Goal: Information Seeking & Learning: Learn about a topic

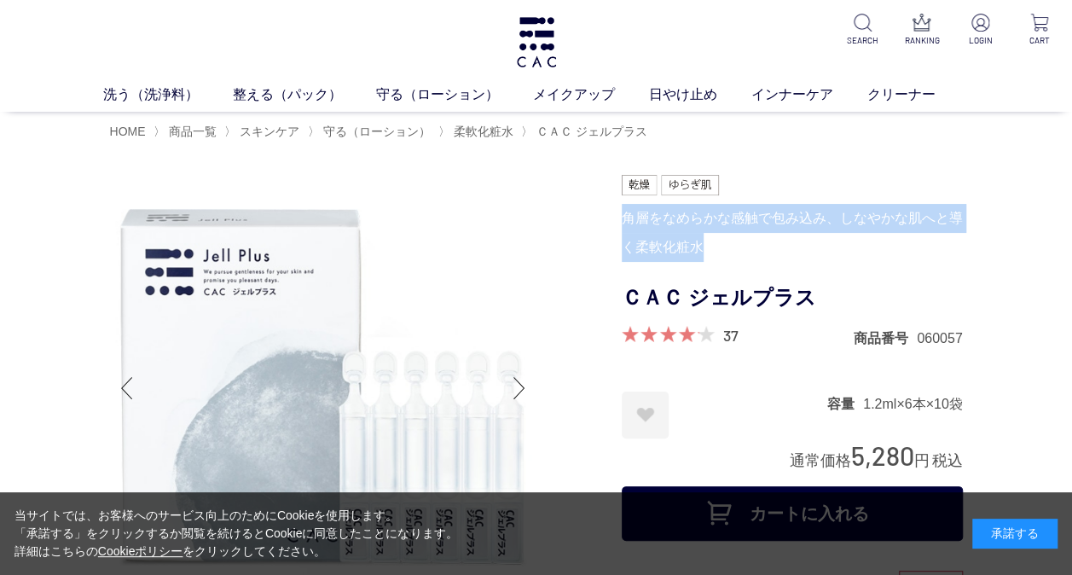
drag, startPoint x: 626, startPoint y: 215, endPoint x: 716, endPoint y: 241, distance: 94.2
click at [716, 241] on div "角層をなめらかな感触で包み込み、しなやかな肌へと導く柔軟化粧水" at bounding box center [792, 233] width 341 height 58
copy div "角層をなめらかな感触で包み込み、しなやかな肌へと導く柔軟化粧水"
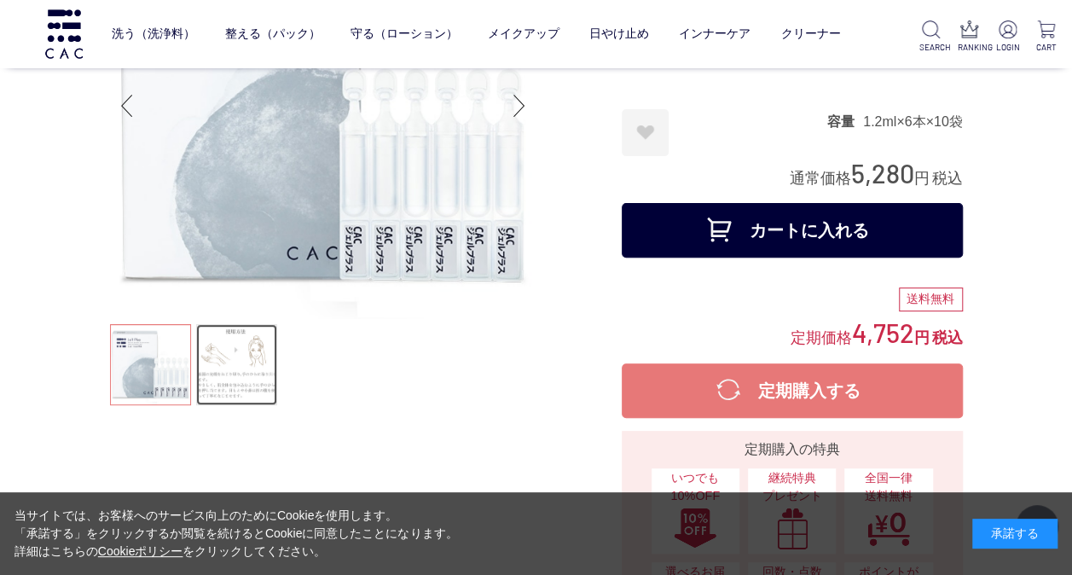
click at [266, 359] on link at bounding box center [236, 364] width 81 height 81
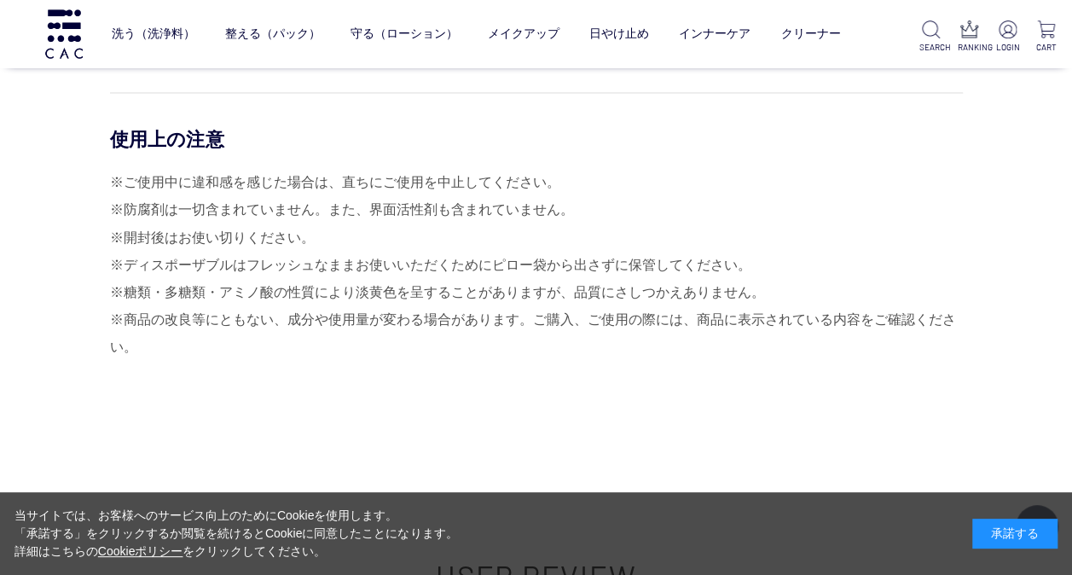
scroll to position [7674, 0]
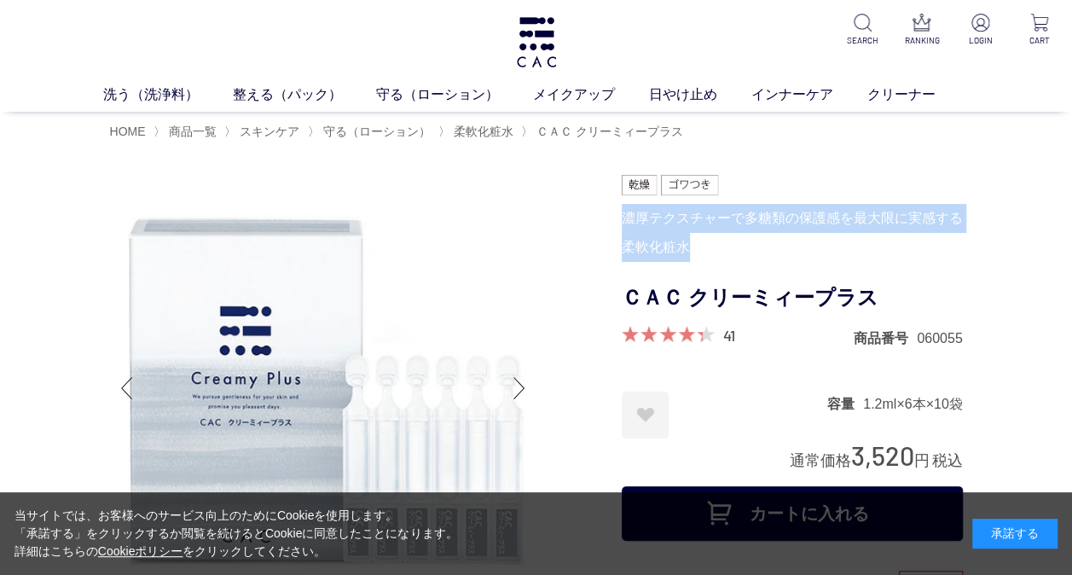
drag, startPoint x: 622, startPoint y: 218, endPoint x: 694, endPoint y: 247, distance: 77.3
click at [694, 247] on div "濃厚テクスチャーで多糖類の保護感を最大限に実感する柔軟化粧水" at bounding box center [792, 233] width 341 height 58
drag, startPoint x: 694, startPoint y: 247, endPoint x: 680, endPoint y: 244, distance: 14.9
copy div "濃厚テクスチャーで多糖類の保護感を最大限に実感する柔軟化粧水"
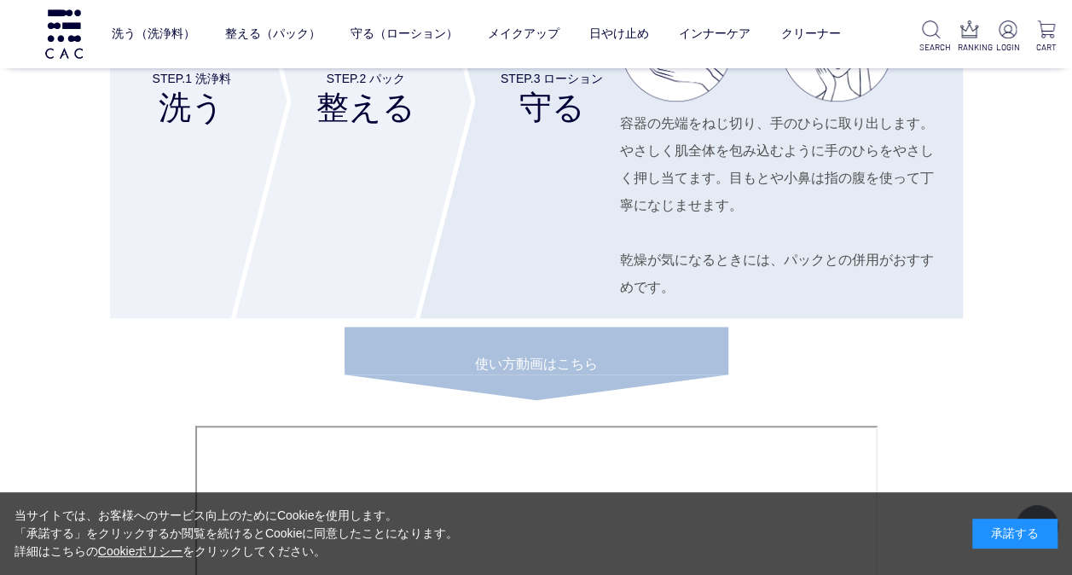
scroll to position [7503, 0]
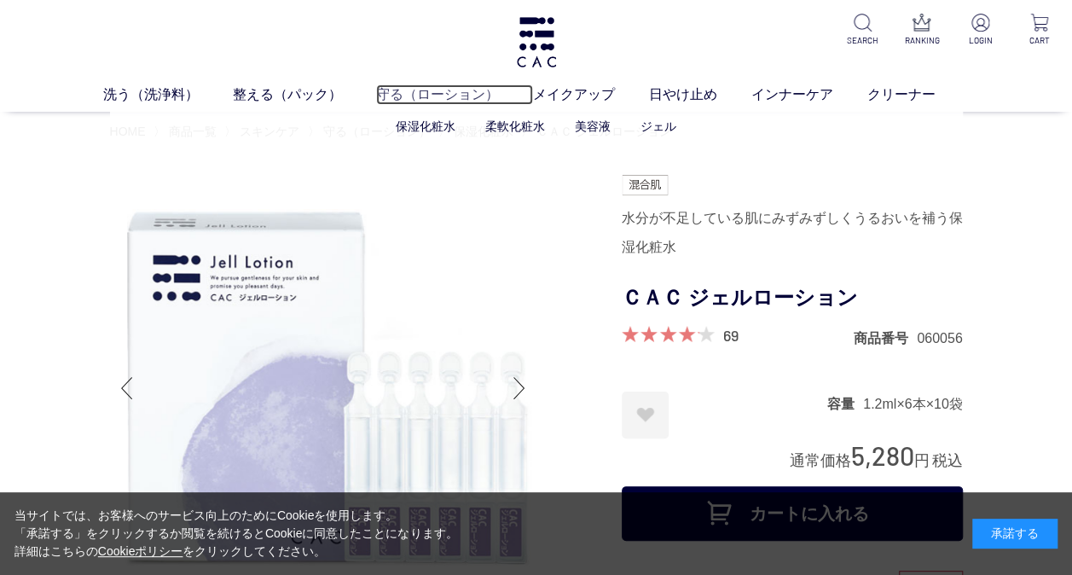
click at [416, 98] on link "守る（ローション）" at bounding box center [454, 94] width 157 height 20
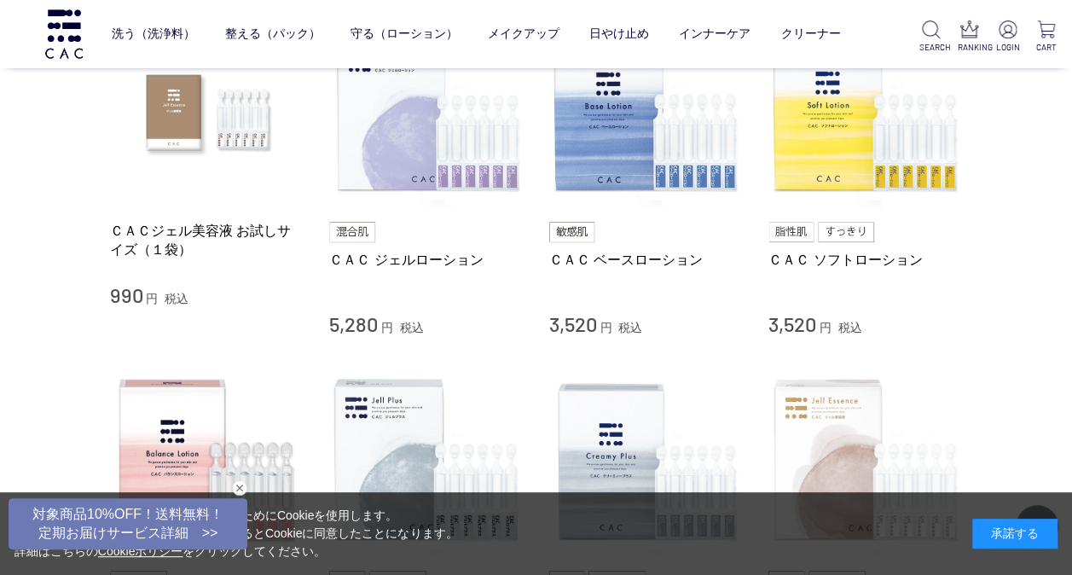
scroll to position [426, 0]
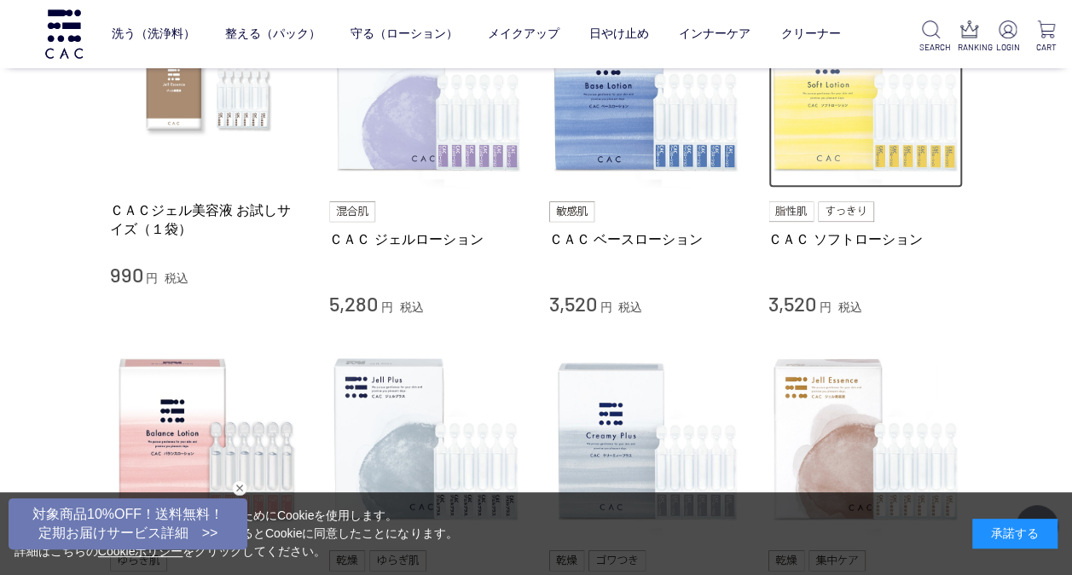
click at [941, 139] on img at bounding box center [865, 91] width 194 height 194
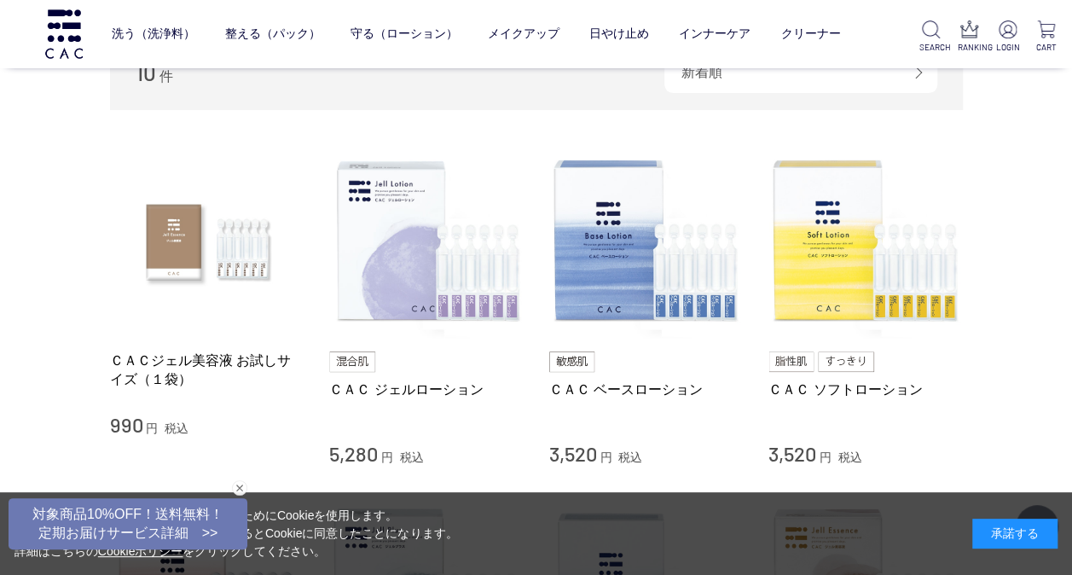
scroll to position [256, 0]
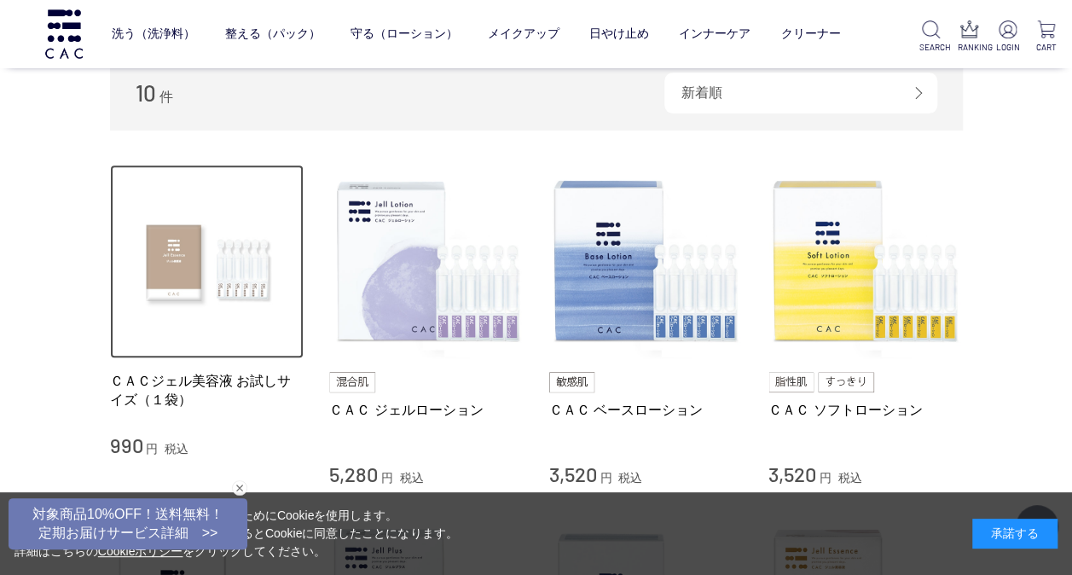
click at [206, 279] on img at bounding box center [207, 262] width 194 height 194
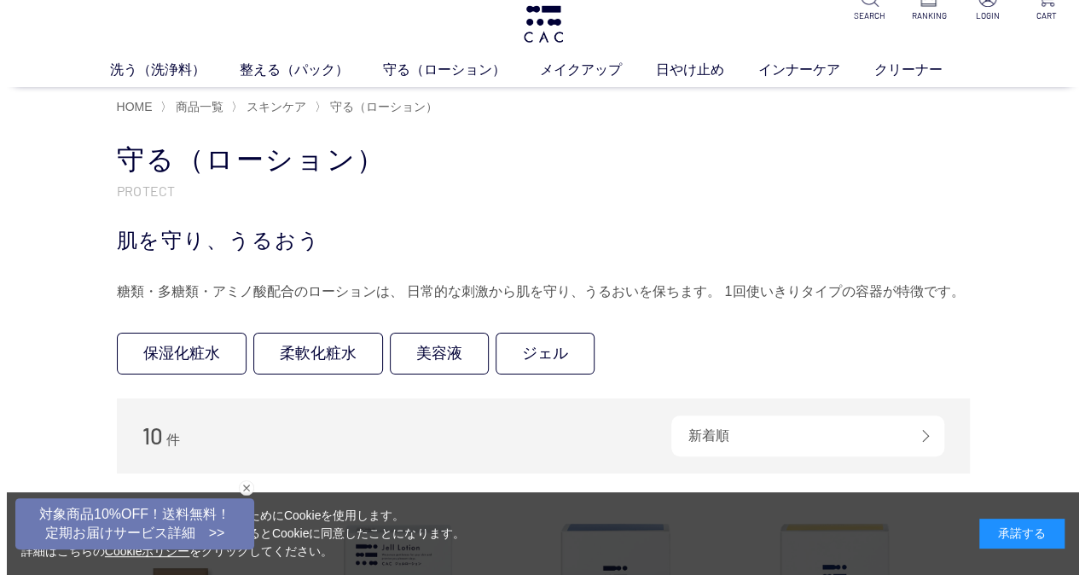
scroll to position [0, 0]
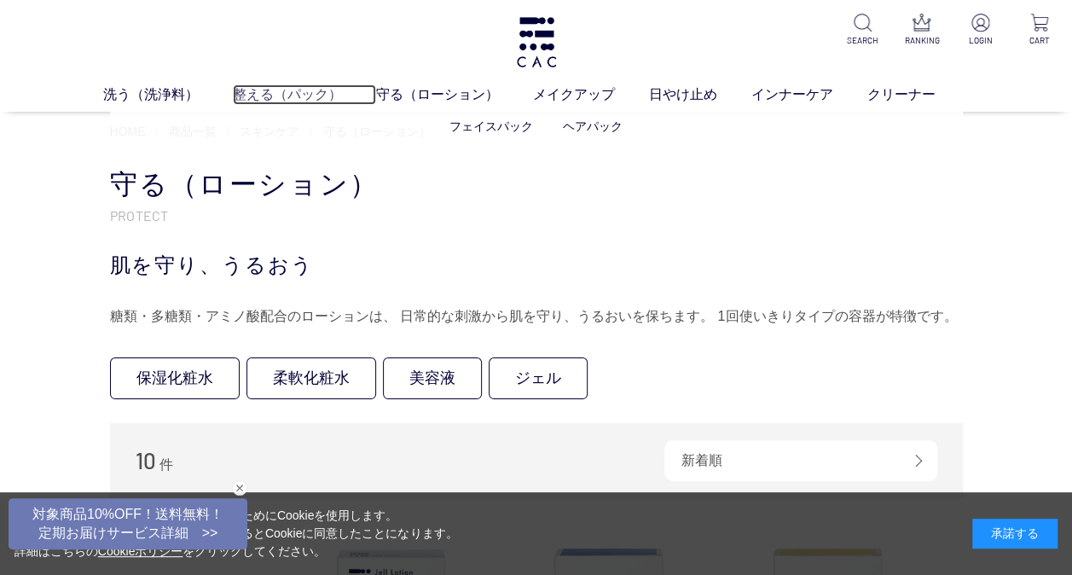
click at [279, 97] on link "整える（パック）" at bounding box center [304, 94] width 143 height 20
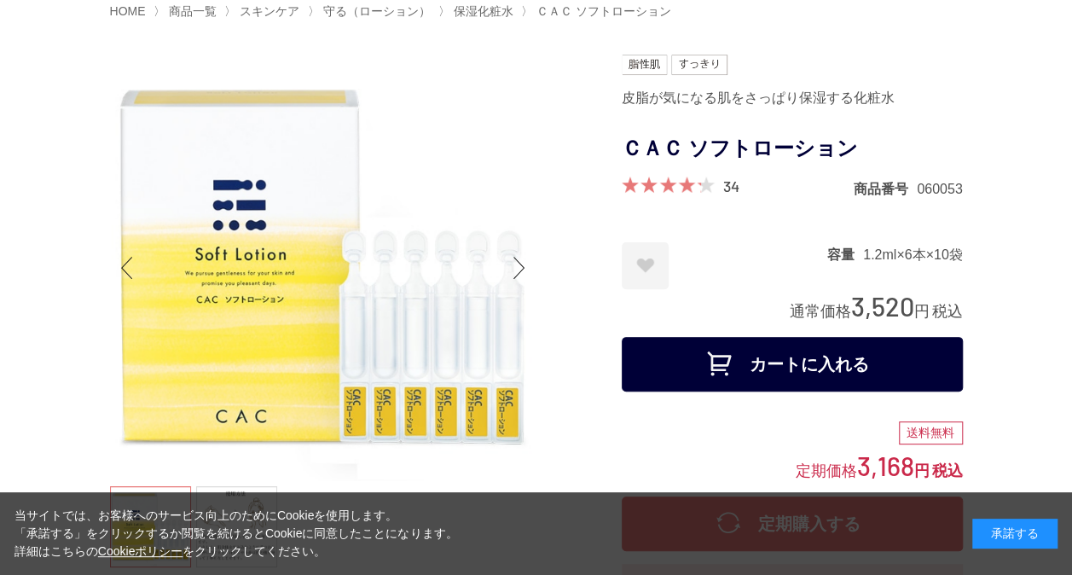
scroll to position [4, 0]
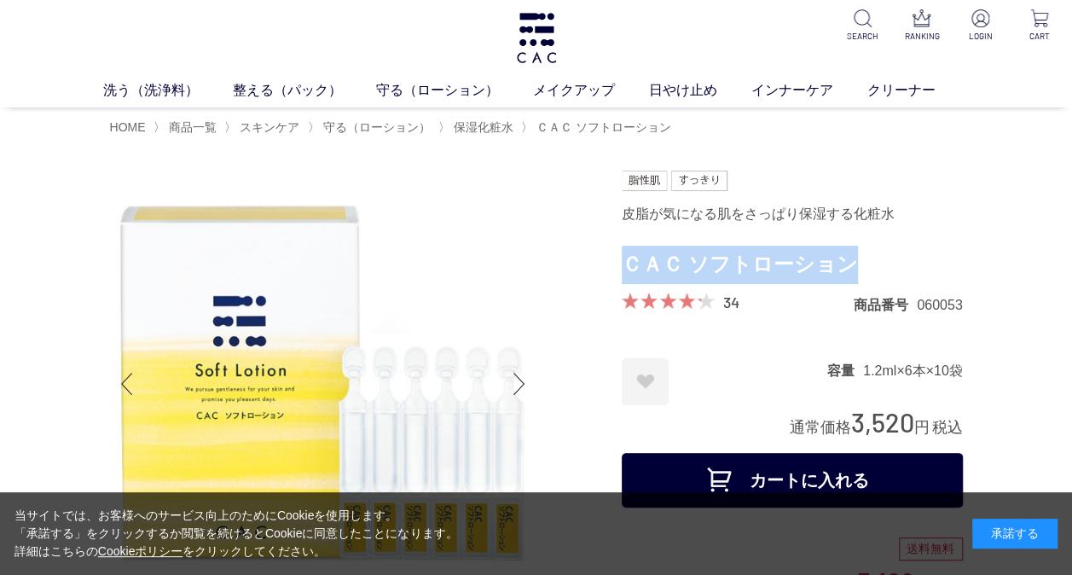
drag, startPoint x: 628, startPoint y: 262, endPoint x: 883, endPoint y: 269, distance: 255.9
click at [883, 269] on h1 "ＣＡＣ ソフトローション" at bounding box center [792, 265] width 341 height 38
drag, startPoint x: 879, startPoint y: 269, endPoint x: 801, endPoint y: 265, distance: 77.7
copy h1 "ＣＡＣ ソフトローション"
click at [775, 270] on h1 "ＣＡＣ ソフトローション" at bounding box center [792, 265] width 341 height 38
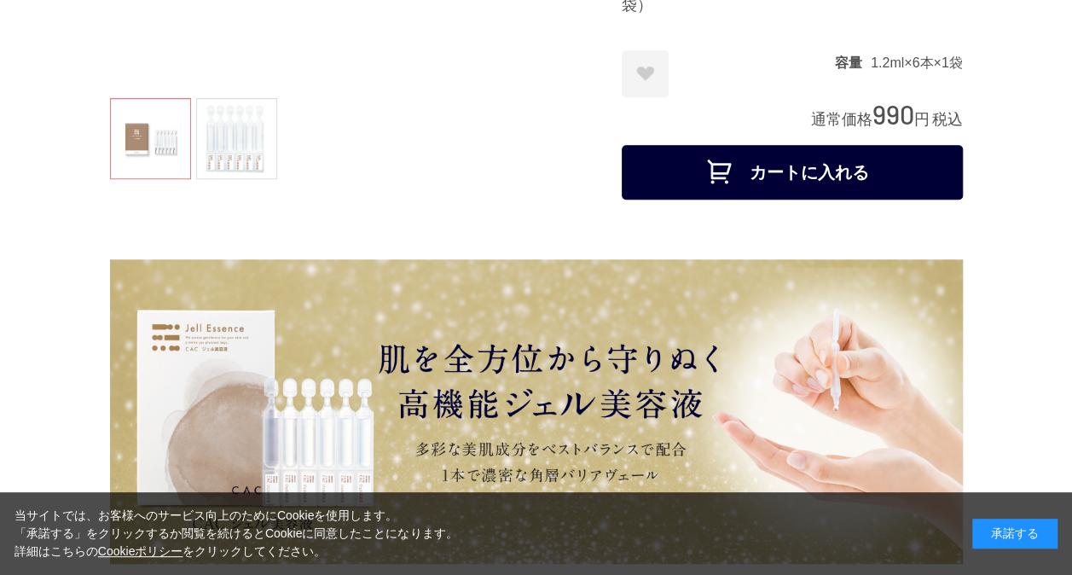
scroll to position [512, 0]
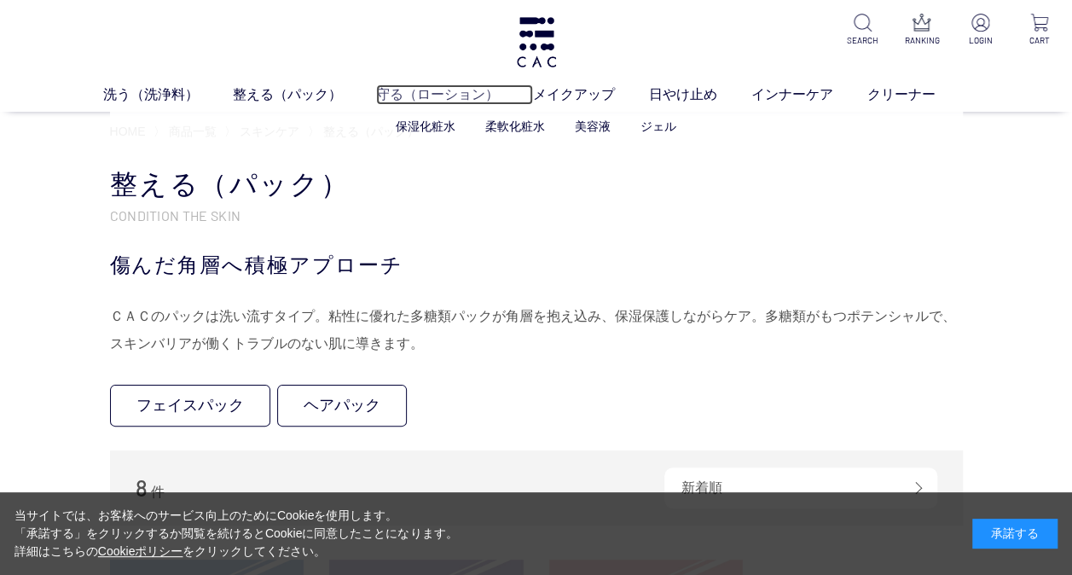
click at [423, 93] on link "守る（ローション）" at bounding box center [454, 94] width 157 height 20
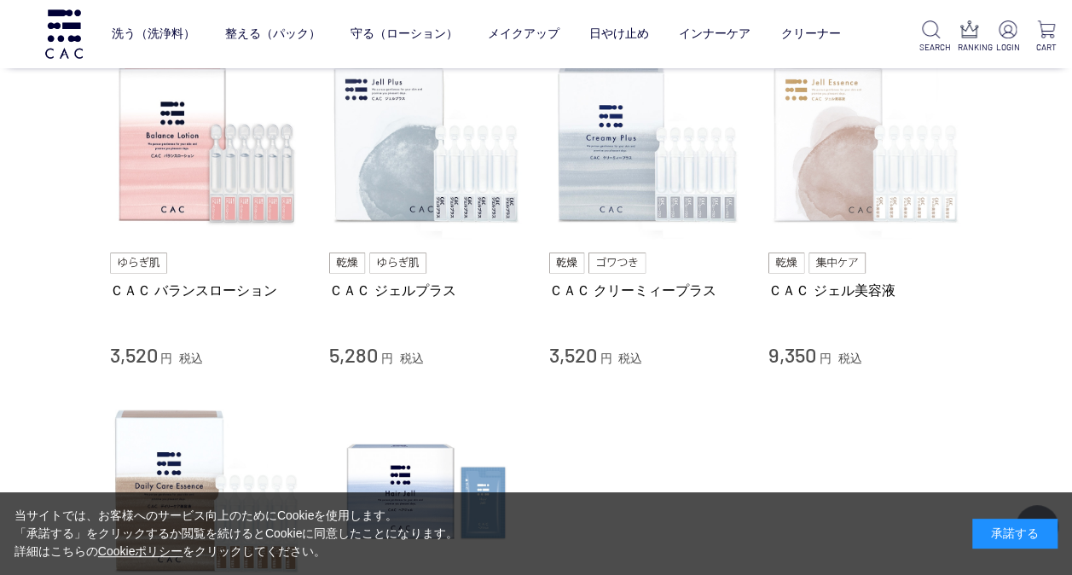
scroll to position [853, 0]
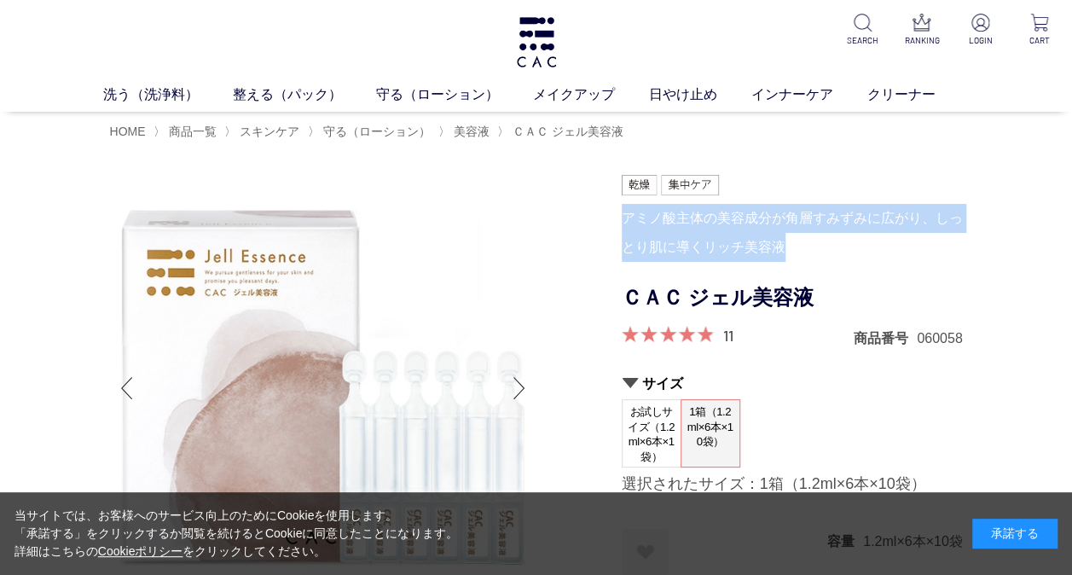
drag, startPoint x: 621, startPoint y: 217, endPoint x: 793, endPoint y: 246, distance: 174.8
click at [793, 246] on div "アミノ酸主体の美容成分が角層すみずみに広がり、しっとり肌に導くリッチ美容液" at bounding box center [792, 233] width 341 height 58
drag, startPoint x: 793, startPoint y: 246, endPoint x: 738, endPoint y: 240, distance: 55.0
copy div "アミノ酸主体の美容成分が角層すみずみに広がり、しっとり肌に導くリッチ美容液"
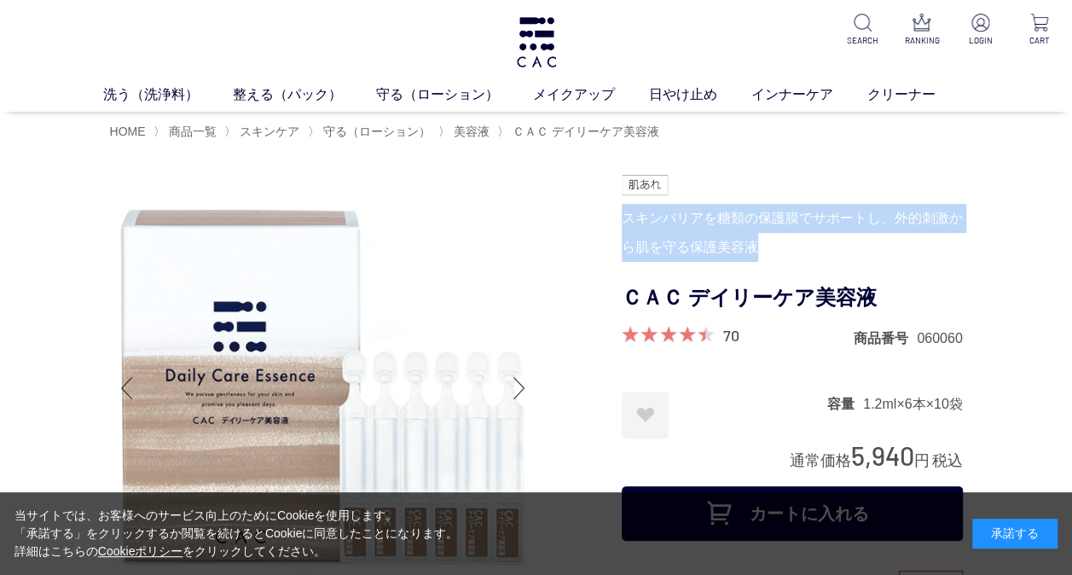
drag, startPoint x: 623, startPoint y: 218, endPoint x: 752, endPoint y: 242, distance: 130.9
click at [752, 242] on div "スキンバリアを糖類の保護膜でサポートし、外的刺激から肌を守る保護美容液" at bounding box center [792, 233] width 341 height 58
drag, startPoint x: 752, startPoint y: 242, endPoint x: 695, endPoint y: 235, distance: 57.5
copy div "スキンバリアを糖類の保護膜でサポートし、外的刺激から肌を守る保護美容液"
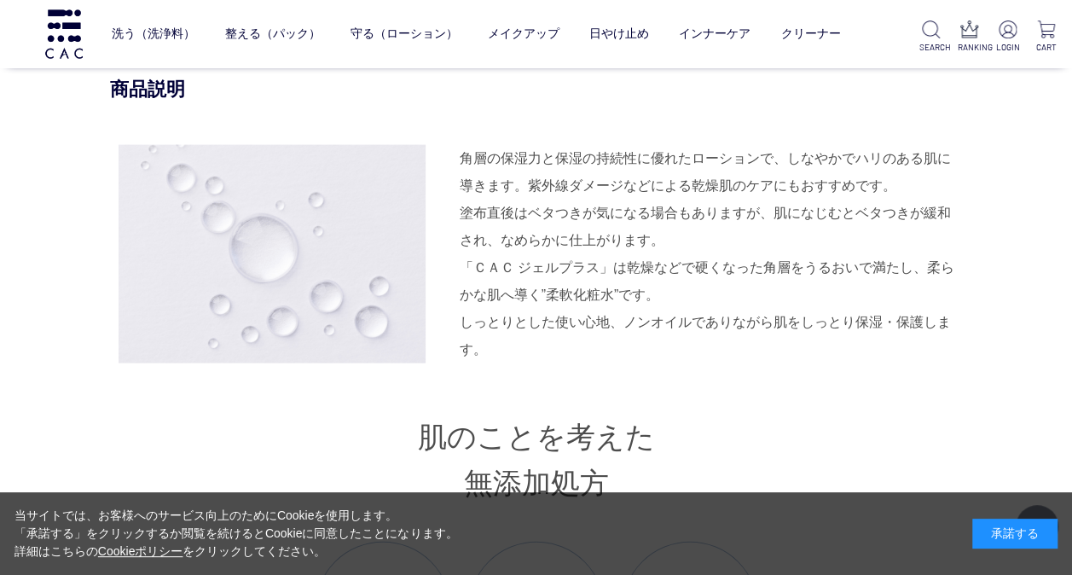
scroll to position [1705, 0]
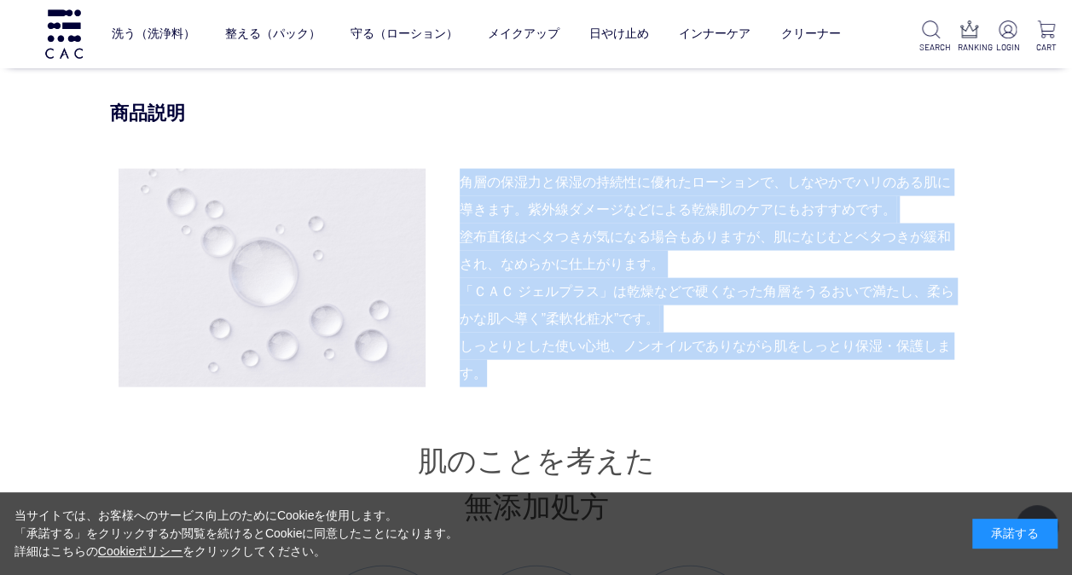
drag, startPoint x: 464, startPoint y: 185, endPoint x: 624, endPoint y: 368, distance: 243.5
click at [624, 368] on div "角層の保湿力と保湿の持続性に優れたローションで、しなやかでハリのある肌に導きます。紫外線ダメージなどによる乾燥肌のケアにもおすすめです。 塗布直後はベタつきが…" at bounding box center [536, 278] width 853 height 218
drag, startPoint x: 624, startPoint y: 368, endPoint x: 547, endPoint y: 246, distance: 144.5
copy div "角層の保湿力と保湿の持続性に優れたローションで、しなやかでハリのある肌に導きます。紫外線ダメージなどによる乾燥肌のケアにもおすすめです。 塗布直後はベタつきが…"
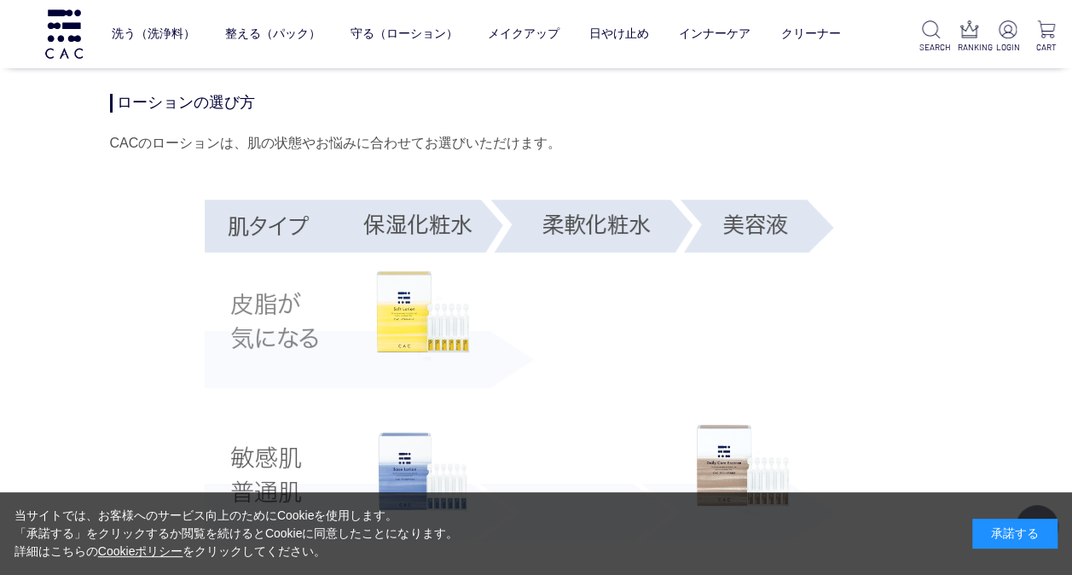
scroll to position [3325, 0]
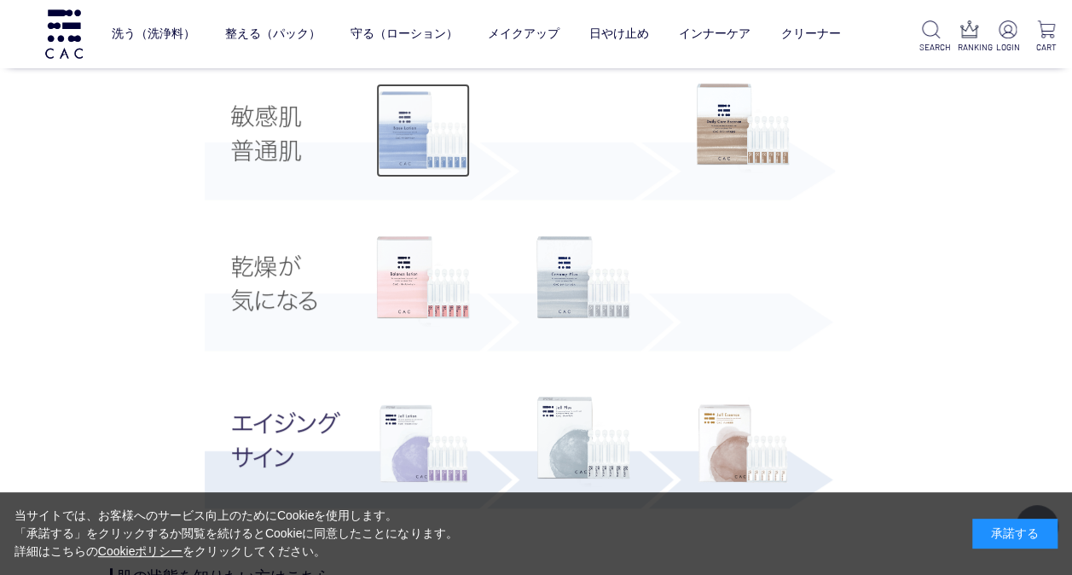
click at [426, 150] on img at bounding box center [423, 131] width 94 height 94
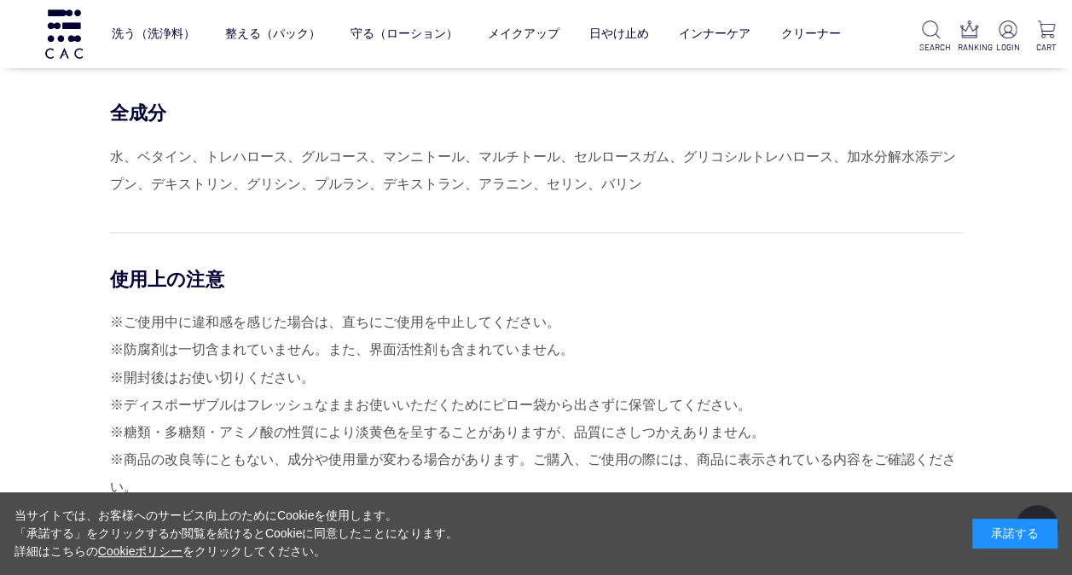
scroll to position [7588, 0]
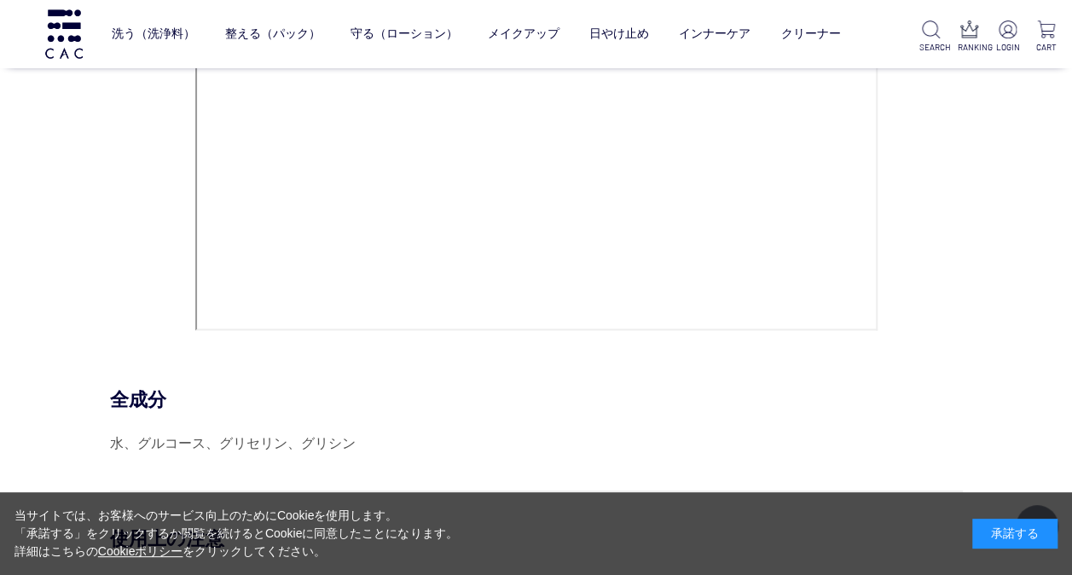
scroll to position [7929, 0]
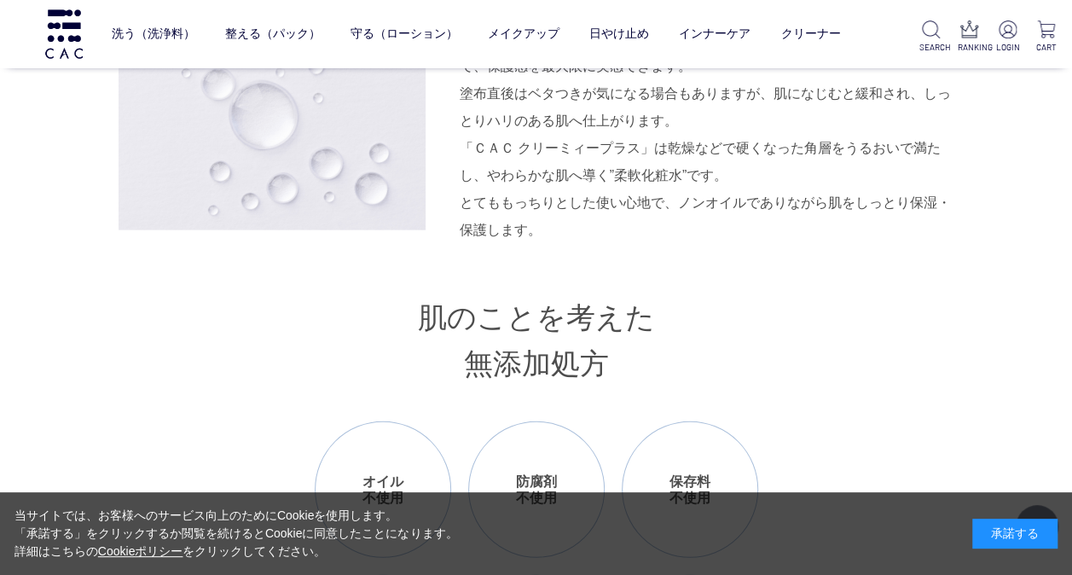
scroll to position [1791, 0]
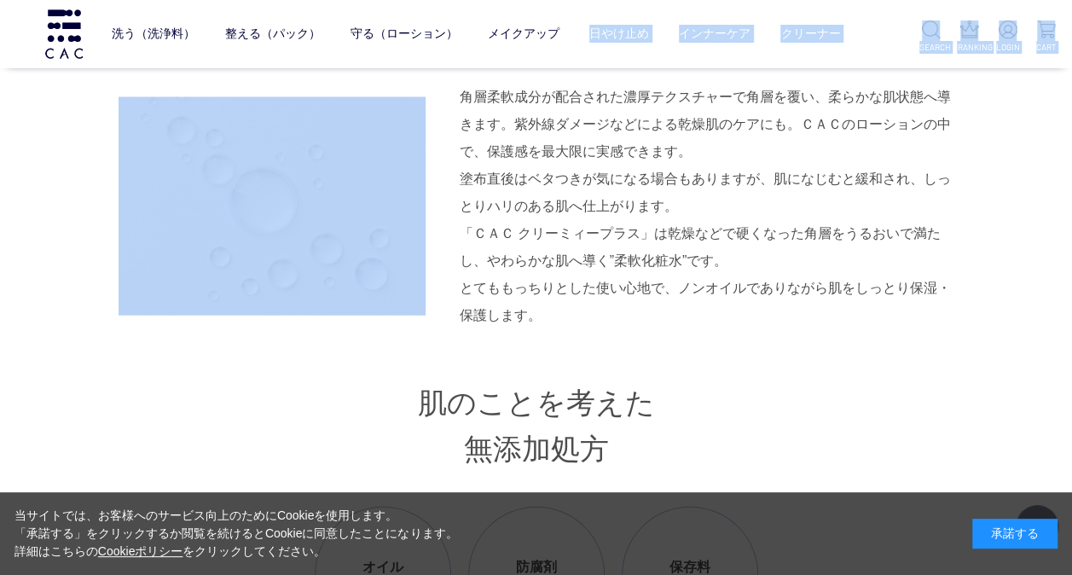
drag, startPoint x: 464, startPoint y: 92, endPoint x: 636, endPoint y: 280, distance: 254.7
click at [636, 280] on div "「ＣＡＣ クリーミィープラス」は乾燥などで硬くなった角層をうるおいで満たし、やわらかな肌へ導く”柔軟化粧水”です。 とてももっちりとした使い心地で、ノンオイル…" at bounding box center [711, 274] width 503 height 109
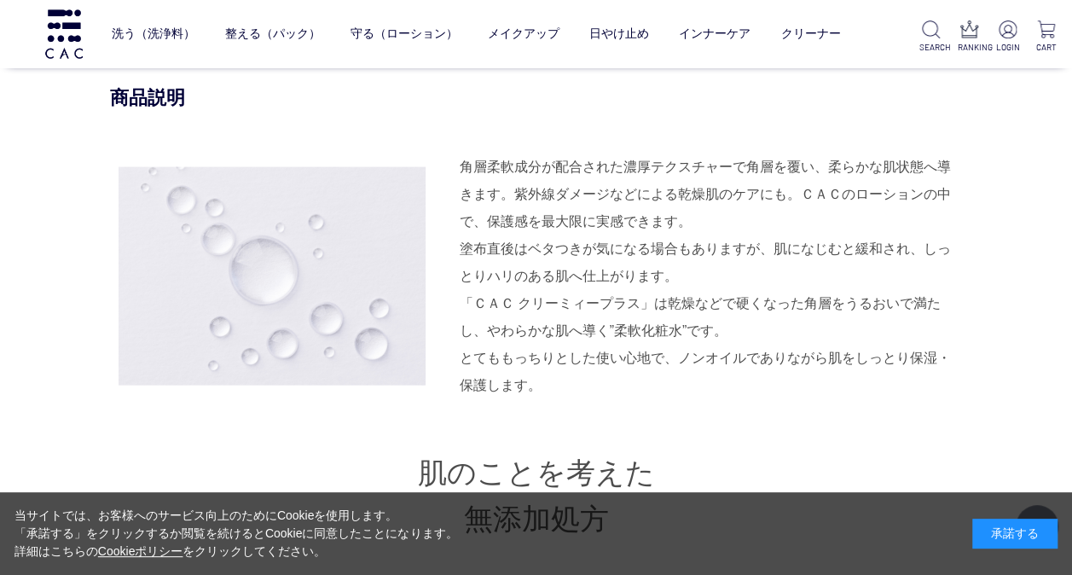
scroll to position [1705, 0]
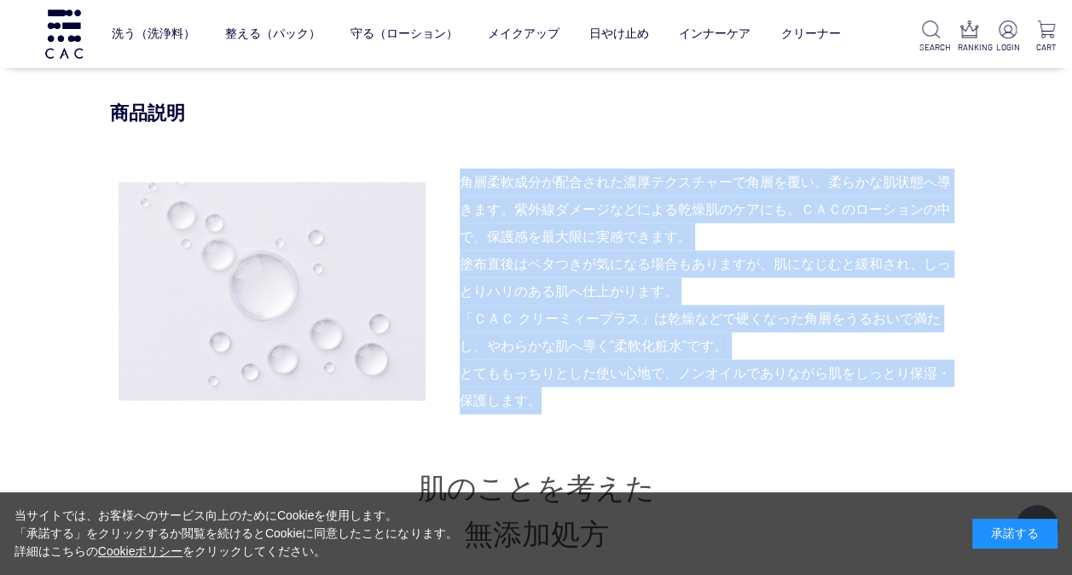
drag, startPoint x: 462, startPoint y: 172, endPoint x: 544, endPoint y: 397, distance: 239.5
click at [544, 397] on div "角層柔軟成分が配合された濃厚テクスチャーで角層を覆い、柔らかな肌状態へ導きます。紫外線ダメージなどによる乾燥肌のケアにも。ＣＡＣのローションの中で、保護感を最…" at bounding box center [536, 292] width 853 height 246
drag, startPoint x: 544, startPoint y: 397, endPoint x: 493, endPoint y: 366, distance: 60.1
copy div "角層柔軟成分が配合された濃厚テクスチャーで角層を覆い、柔らかな肌状態へ導きます。紫外線ダメージなどによる乾燥肌のケアにも。ＣＡＣのローションの中で、保護感を最…"
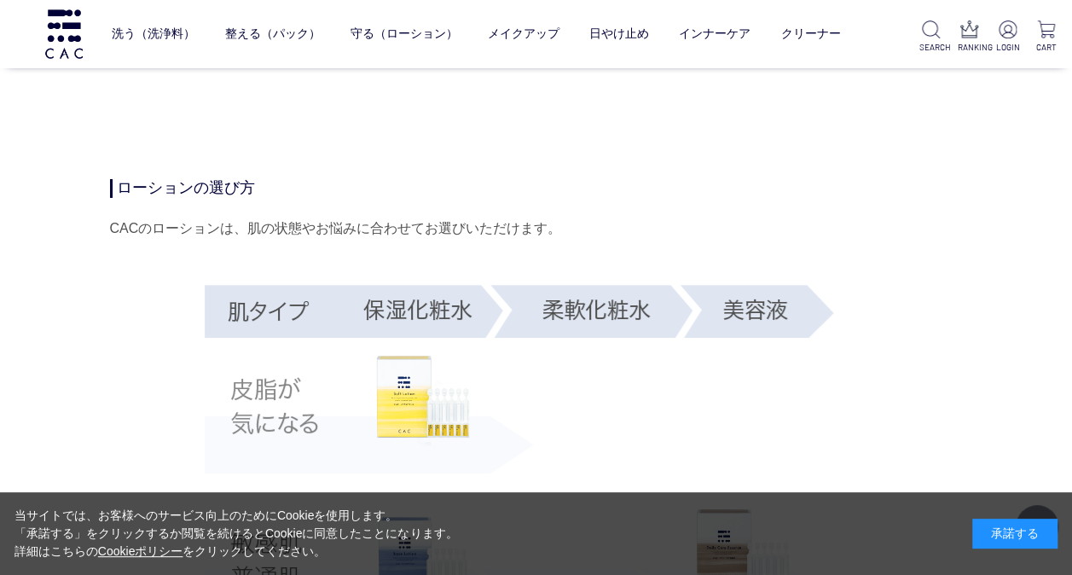
scroll to position [3325, 0]
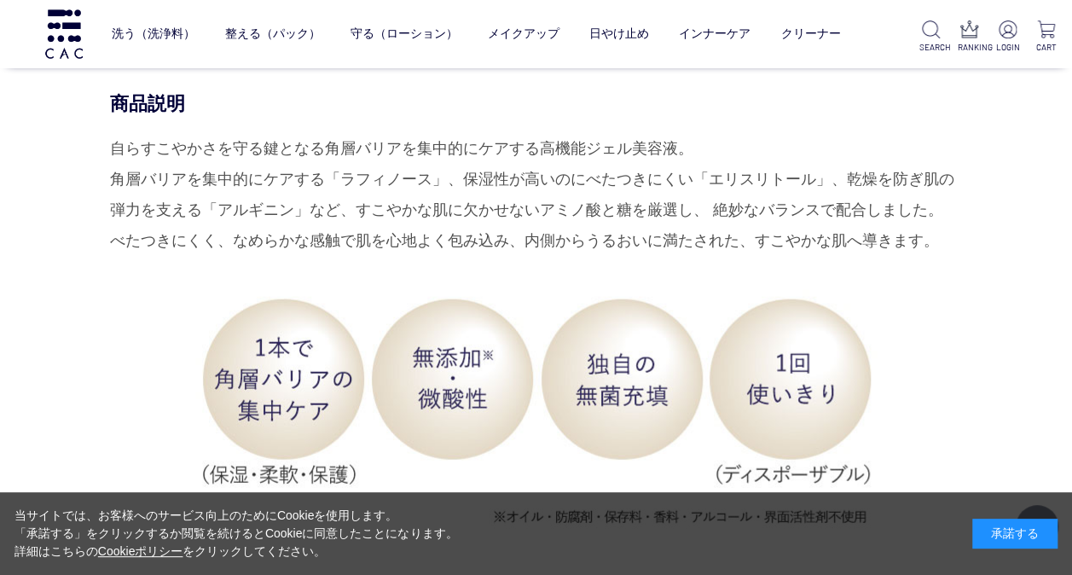
scroll to position [1705, 0]
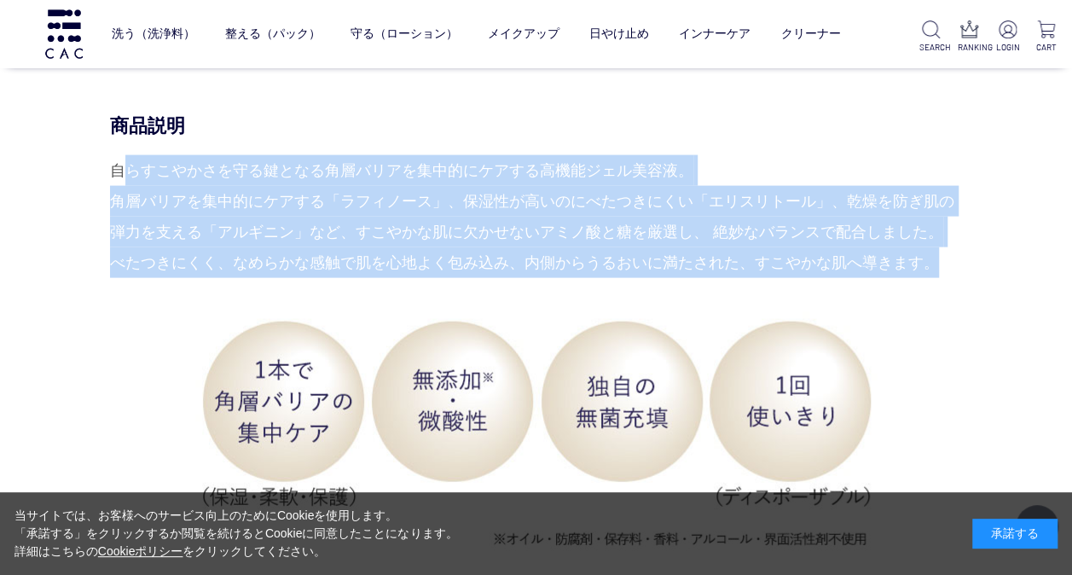
drag, startPoint x: 115, startPoint y: 168, endPoint x: 926, endPoint y: 271, distance: 817.4
click at [926, 271] on div "自らすこやかさを守る鍵となる角層バリアを集中的にケアする高機能ジェル美容液。 角層バリアを集中的にケアする「ラフィノース」、保湿性が高いのにべたつきにくい「エ…" at bounding box center [536, 216] width 853 height 123
drag, startPoint x: 926, startPoint y: 271, endPoint x: 385, endPoint y: 246, distance: 542.0
click at [385, 246] on div "自らすこやかさを守る鍵となる角層バリアを集中的にケアする高機能ジェル美容液。 角層バリアを集中的にケアする「ラフィノース」、保湿性が高いのにべたつきにくい「エ…" at bounding box center [536, 216] width 853 height 123
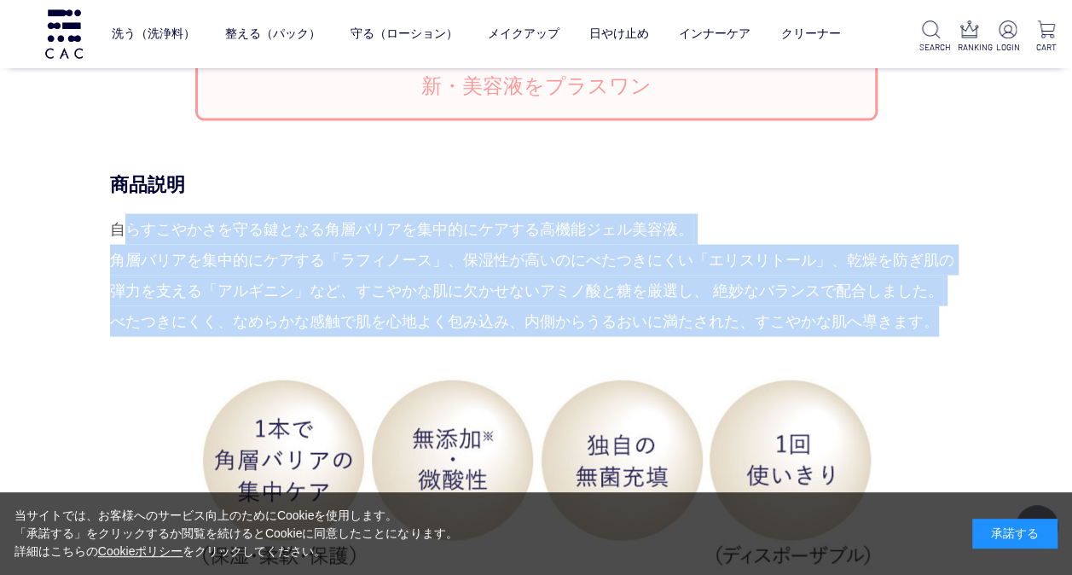
scroll to position [1620, 0]
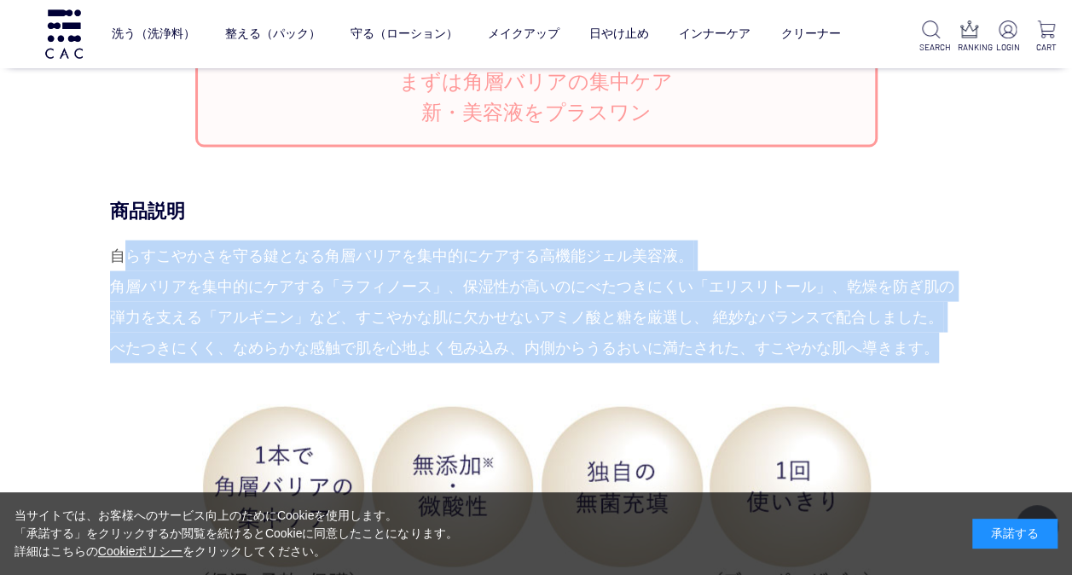
click at [329, 301] on div "自らすこやかさを守る鍵となる角層バリアを集中的にケアする高機能ジェル美容液。 角層バリアを集中的にケアする「ラフィノース」、保湿性が高いのにべたつきにくい「エ…" at bounding box center [536, 301] width 853 height 123
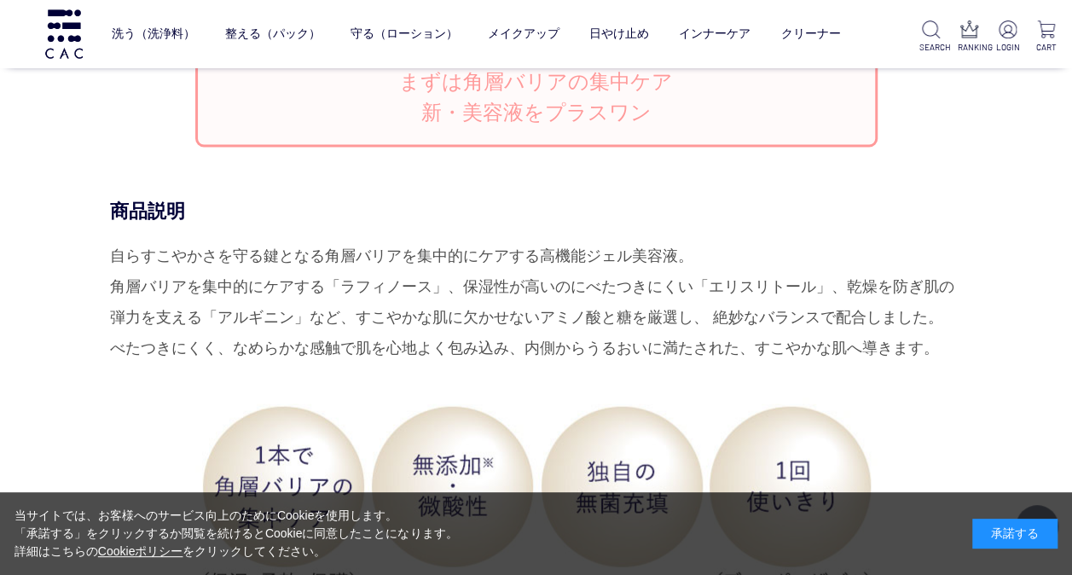
drag, startPoint x: 112, startPoint y: 252, endPoint x: 947, endPoint y: 344, distance: 840.6
click at [951, 344] on div "自らすこやかさを守る鍵となる角層バリアを集中的にケアする高機能ジェル美容液。 角層バリアを集中的にケアする「ラフィノース」、保湿性が高いのにべたつきにくい「エ…" at bounding box center [536, 301] width 853 height 123
drag, startPoint x: 941, startPoint y: 344, endPoint x: 794, endPoint y: 333, distance: 147.9
copy div "自らすこやかさを守る鍵となる角層バリアを集中的にケアする高機能ジェル美容液。 角層バリアを集中的にケアする「ラフィノース」、保湿性が高いのにべたつきにくい「エ…"
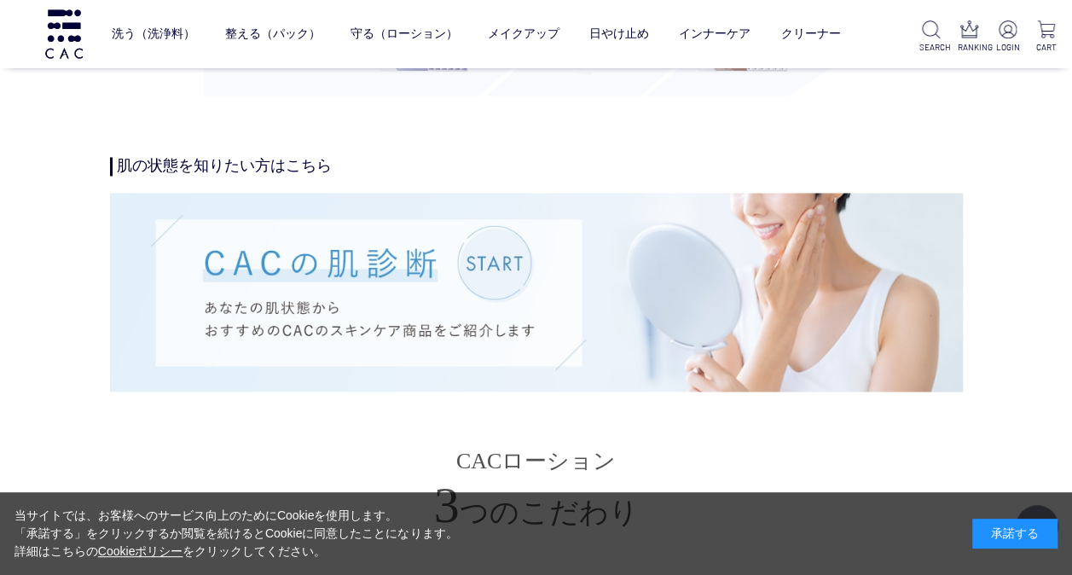
scroll to position [4689, 0]
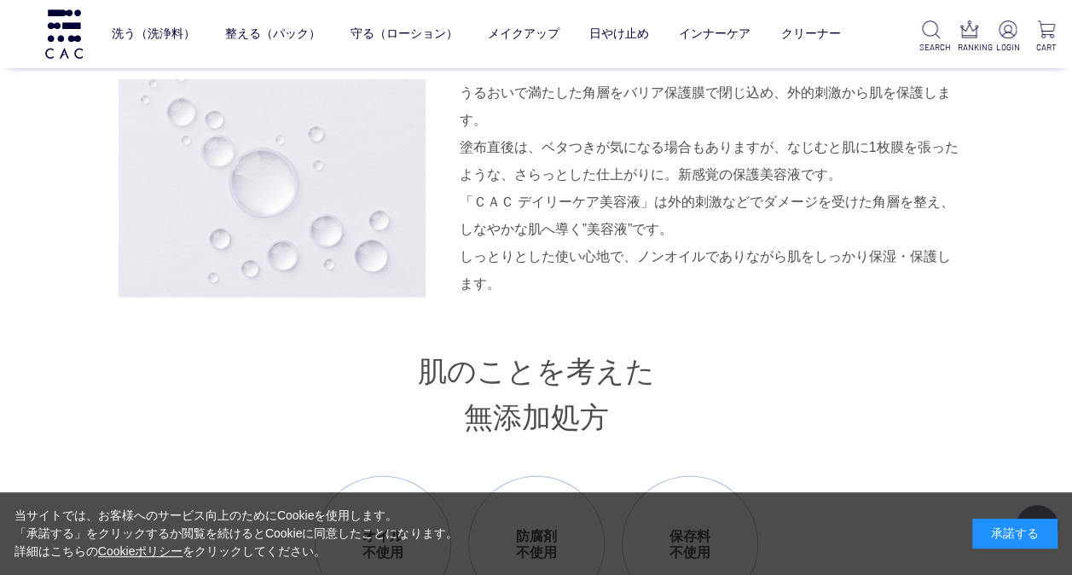
scroll to position [1669, 0]
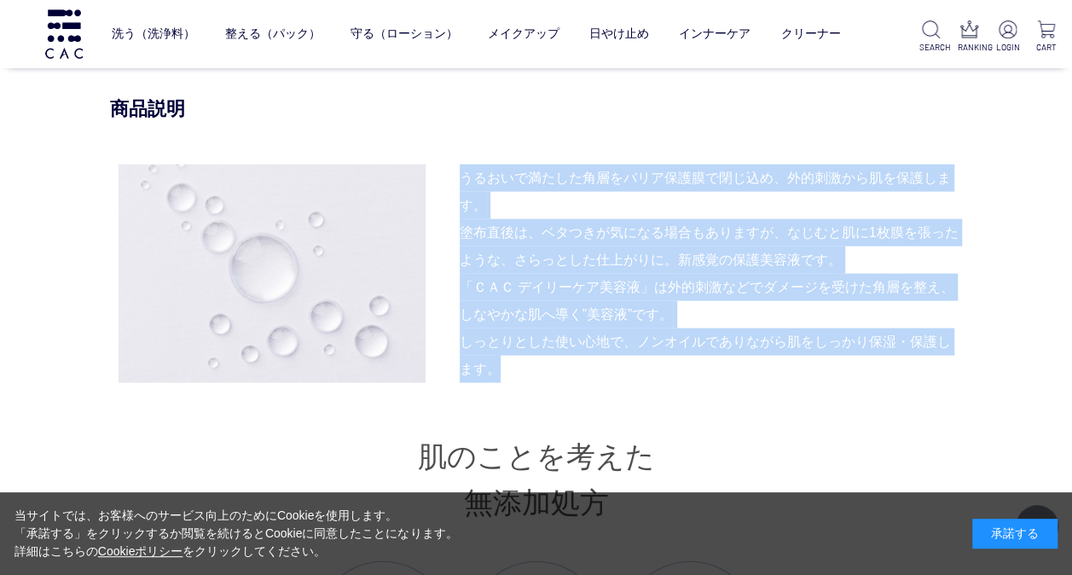
drag, startPoint x: 462, startPoint y: 176, endPoint x: 528, endPoint y: 363, distance: 197.9
click at [528, 363] on div "うるおいで満たした角層をバリア保護膜で閉じ込め、外的刺激から肌を保護します。 塗布直後は、ベタつきが気になる場合もありますが、なじむと肌に1枚膜を張ったような…" at bounding box center [536, 274] width 853 height 218
drag, startPoint x: 528, startPoint y: 363, endPoint x: 471, endPoint y: 336, distance: 63.3
copy div "うるおいで満たした角層をバリア保護膜で閉じ込め、外的刺激から肌を保護します。 塗布直後は、ベタつきが気になる場合もありますが、なじむと肌に1枚膜を張ったような…"
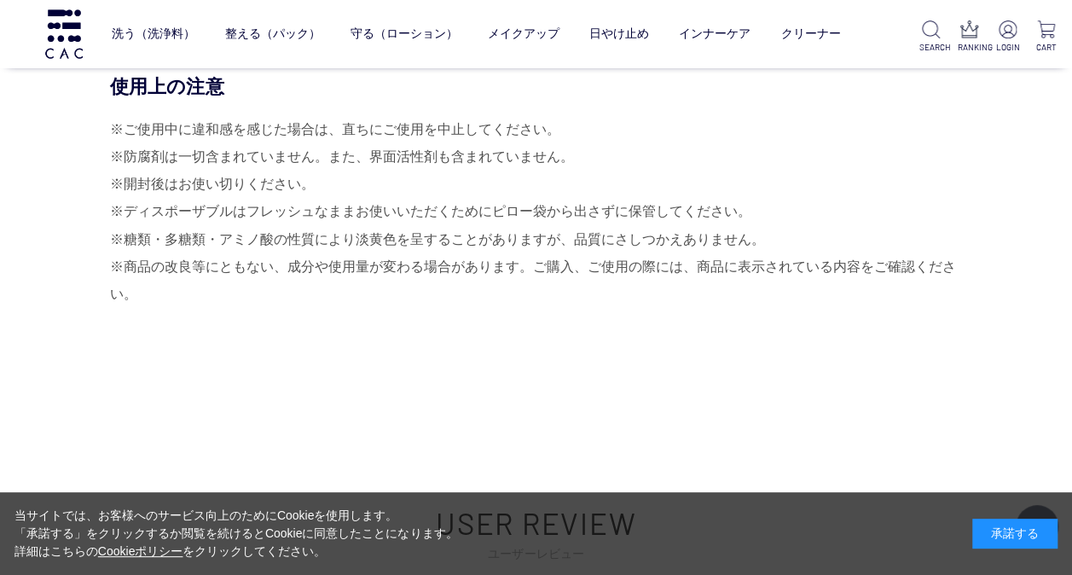
scroll to position [7978, 0]
